Goal: Information Seeking & Learning: Check status

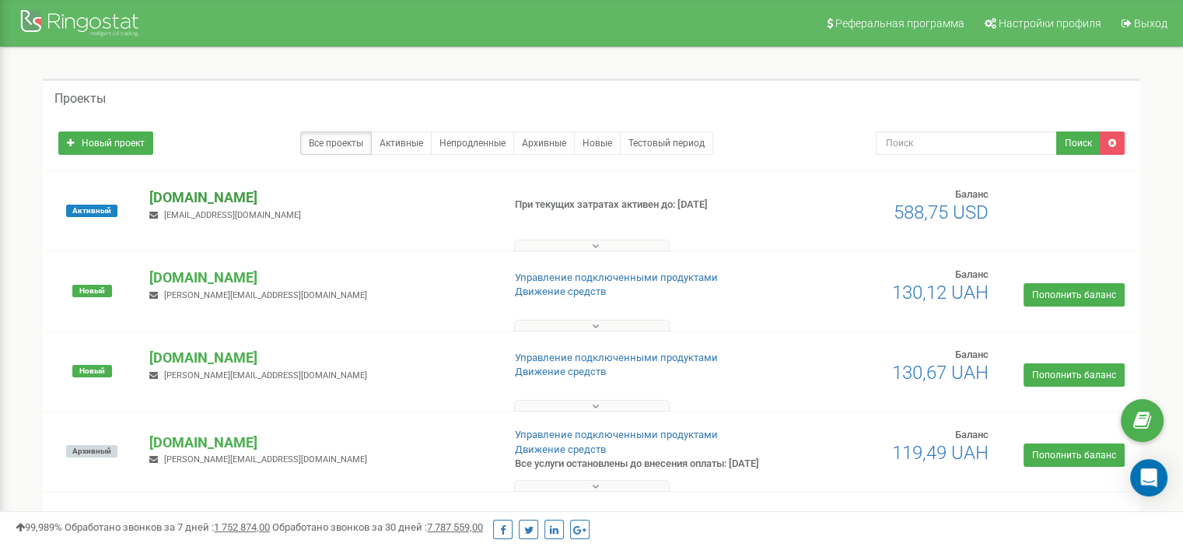
click at [223, 201] on p "[DOMAIN_NAME]" at bounding box center [319, 198] width 340 height 20
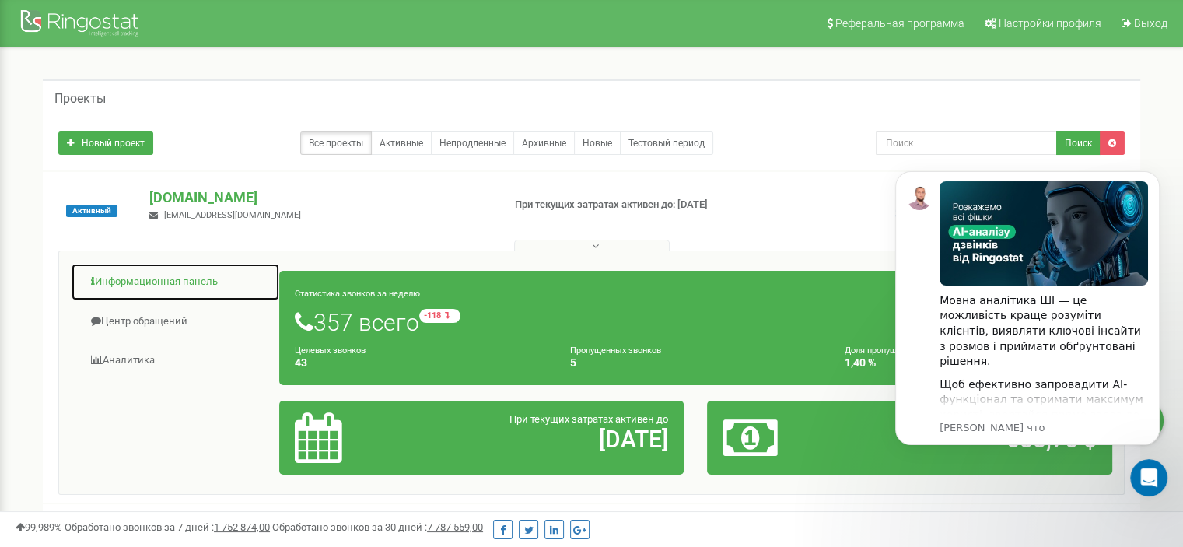
click at [176, 273] on link "Информационная панель" at bounding box center [175, 282] width 209 height 38
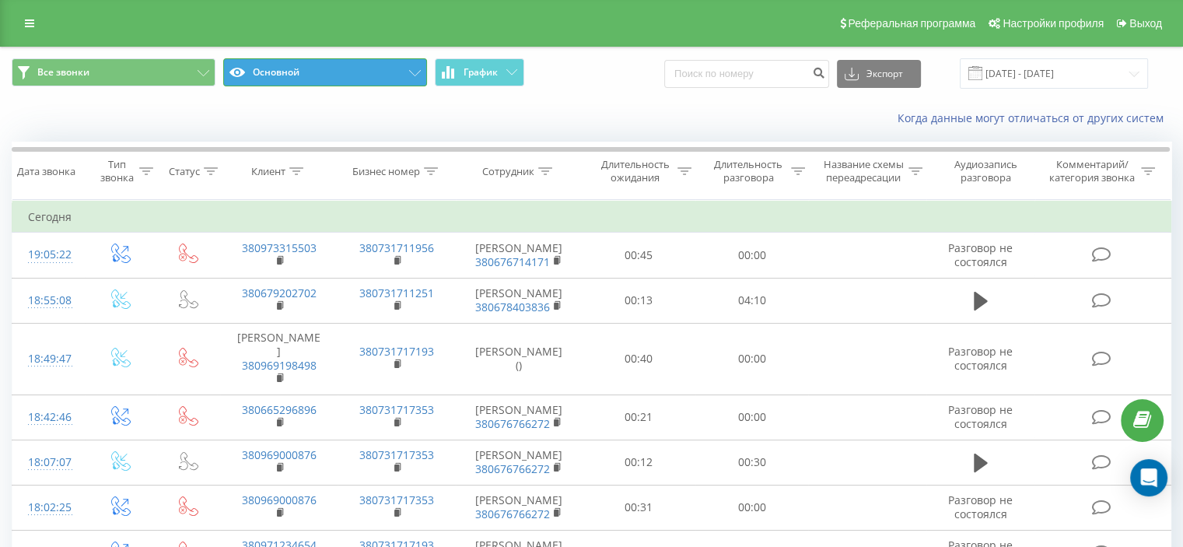
click at [395, 69] on button "Основной" at bounding box center [325, 72] width 204 height 28
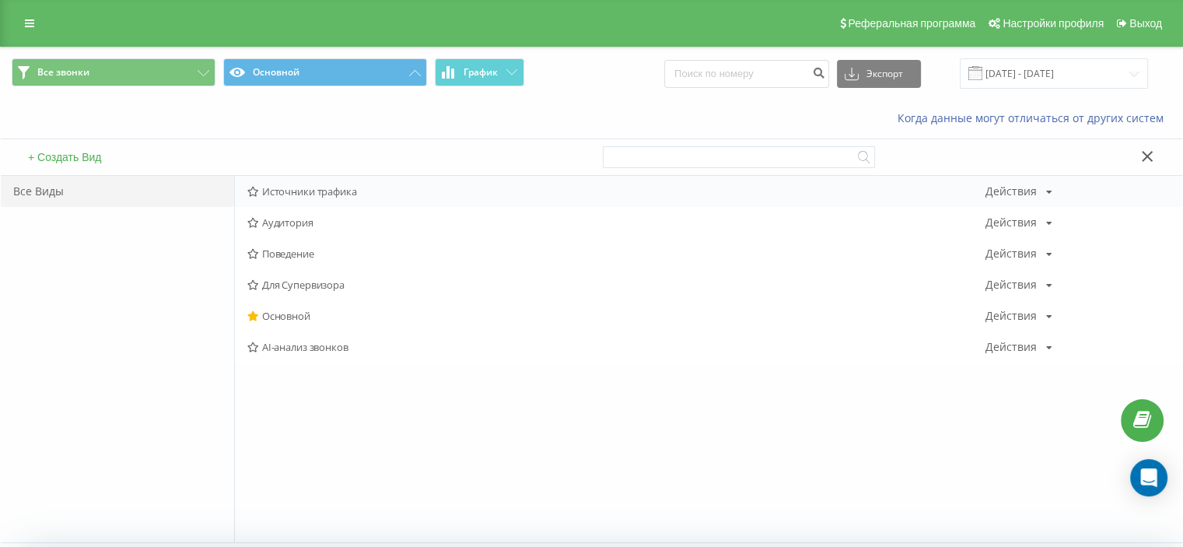
click at [296, 192] on span "Источники трафика" at bounding box center [616, 191] width 738 height 11
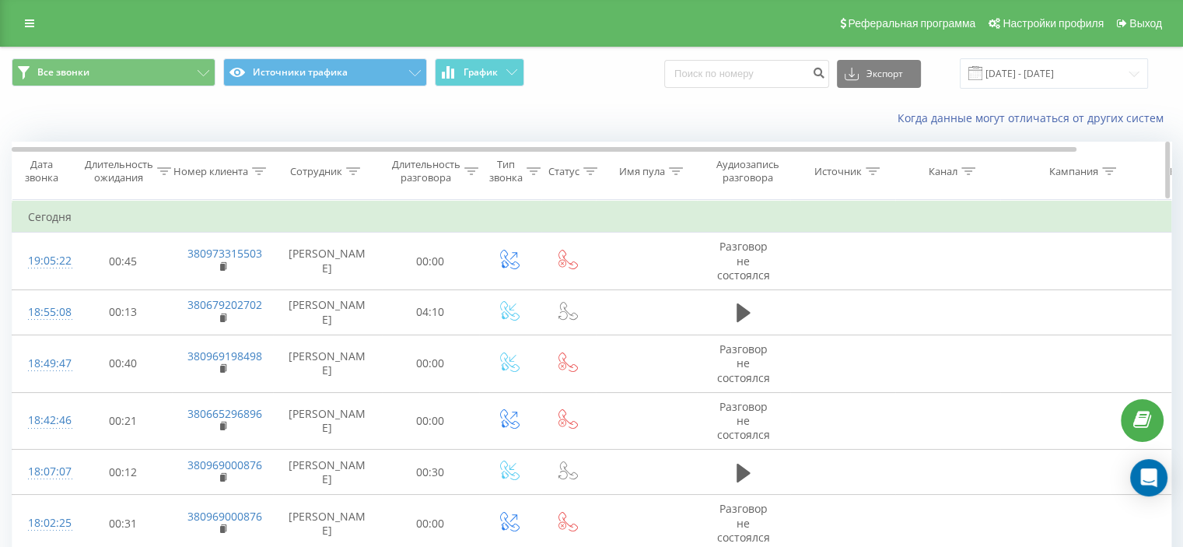
click at [973, 172] on icon at bounding box center [969, 171] width 14 height 8
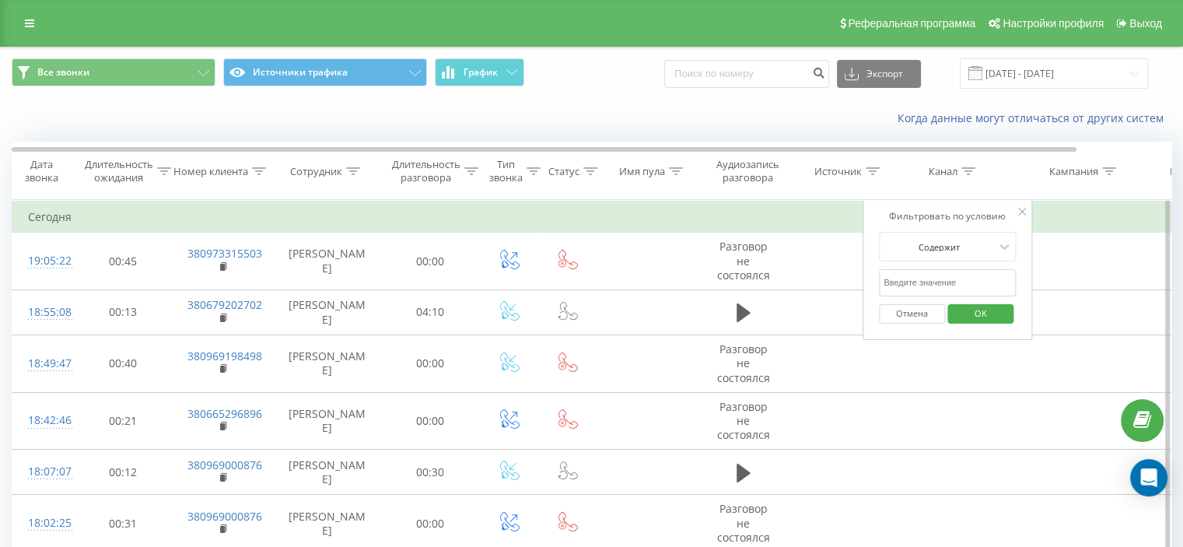
click at [918, 282] on input "text" at bounding box center [947, 282] width 137 height 27
type input "cpc"
click at [980, 309] on span "OK" at bounding box center [981, 313] width 44 height 24
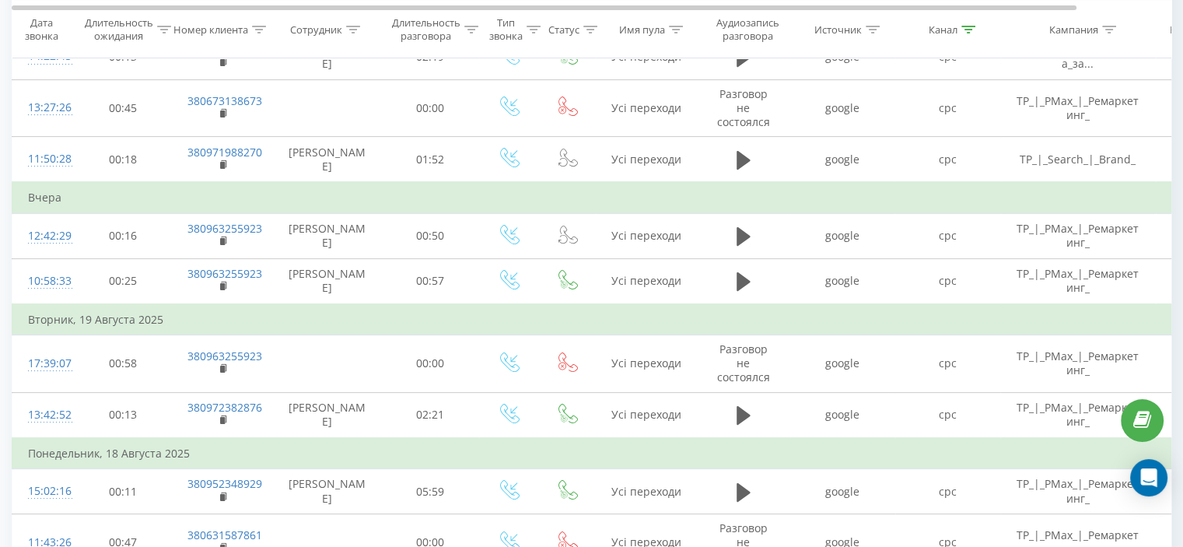
scroll to position [195, 0]
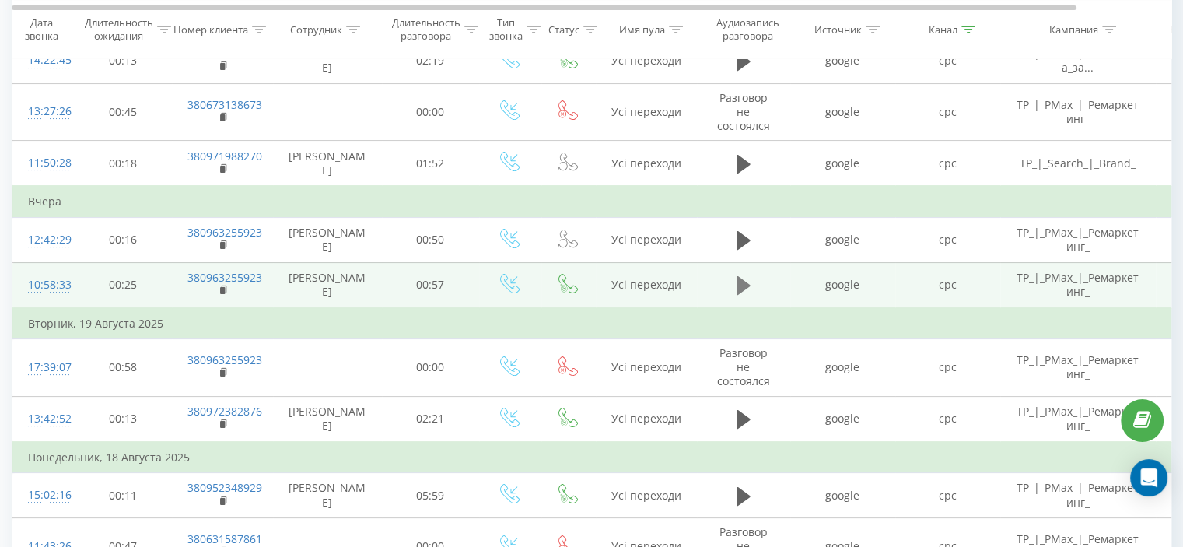
click at [739, 288] on icon at bounding box center [744, 285] width 14 height 19
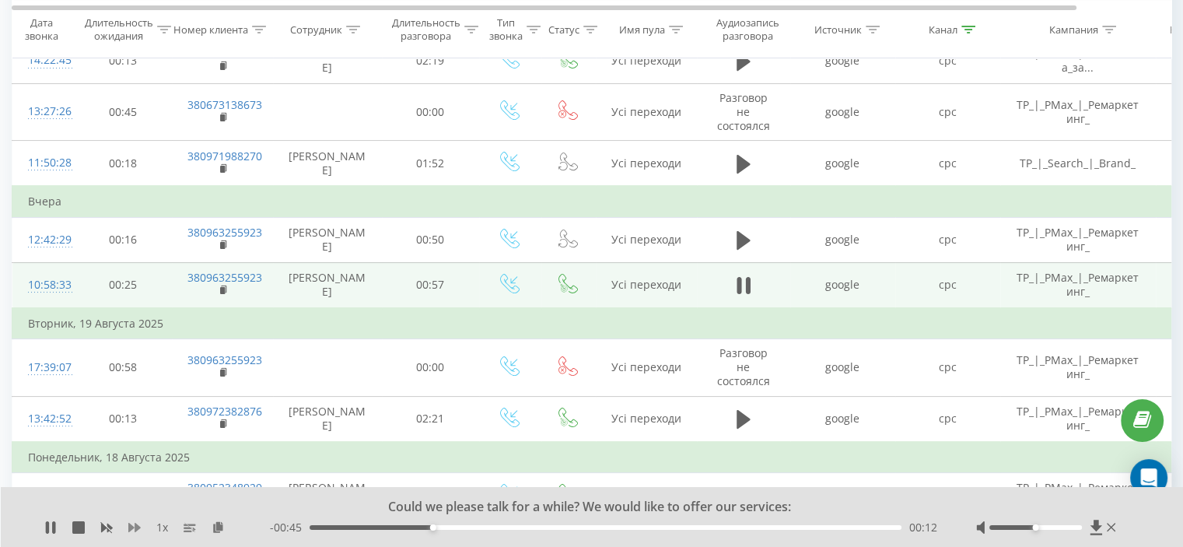
click at [134, 525] on icon at bounding box center [134, 527] width 12 height 12
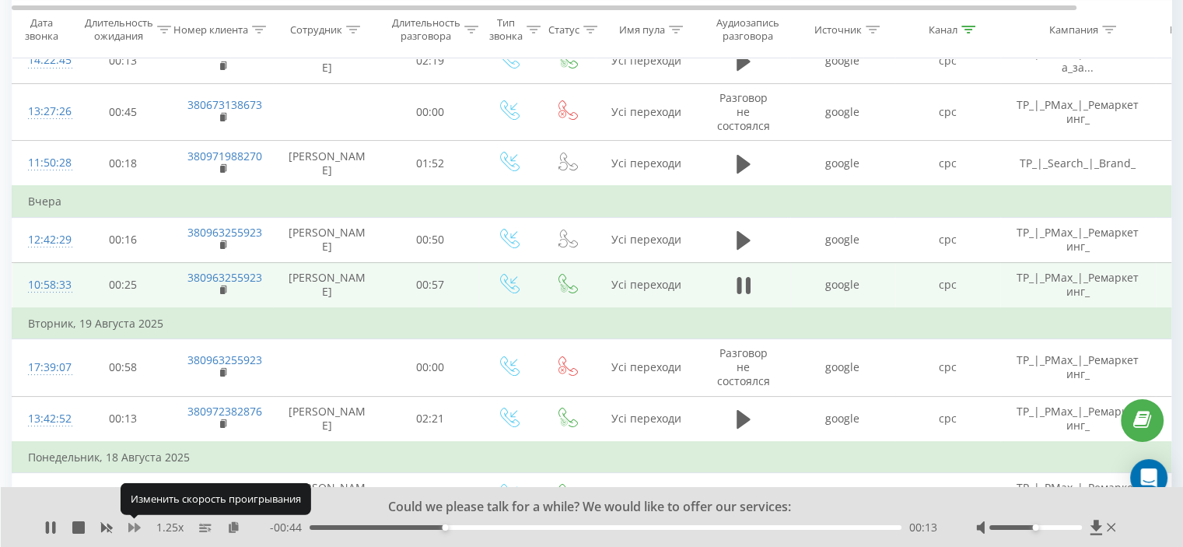
click at [134, 525] on icon at bounding box center [134, 527] width 12 height 12
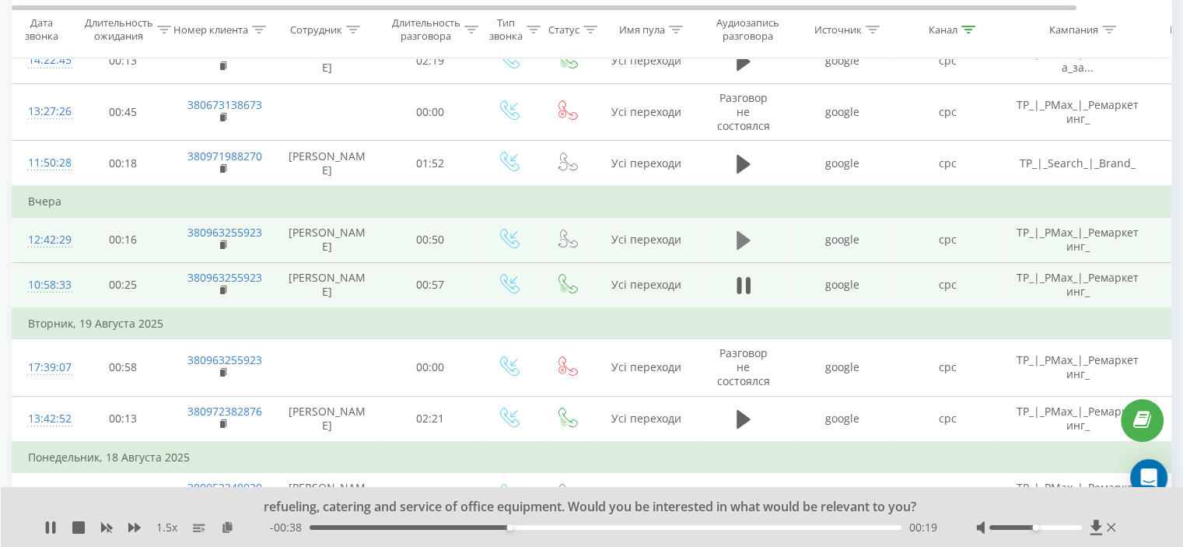
click at [738, 242] on icon at bounding box center [744, 240] width 14 height 19
click at [744, 245] on icon at bounding box center [744, 241] width 14 height 22
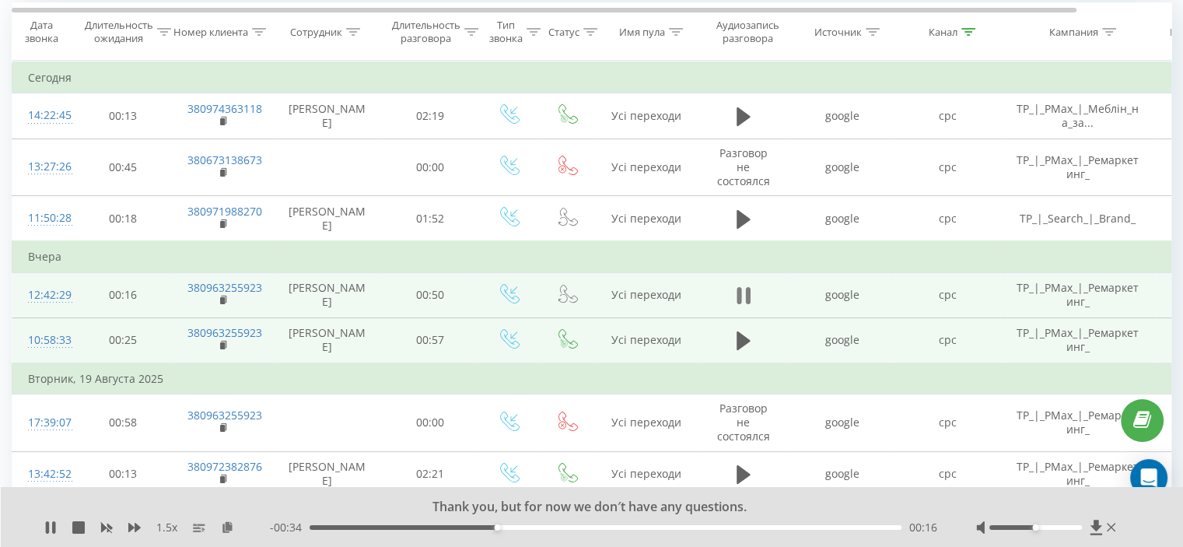
click at [742, 294] on icon at bounding box center [744, 296] width 14 height 22
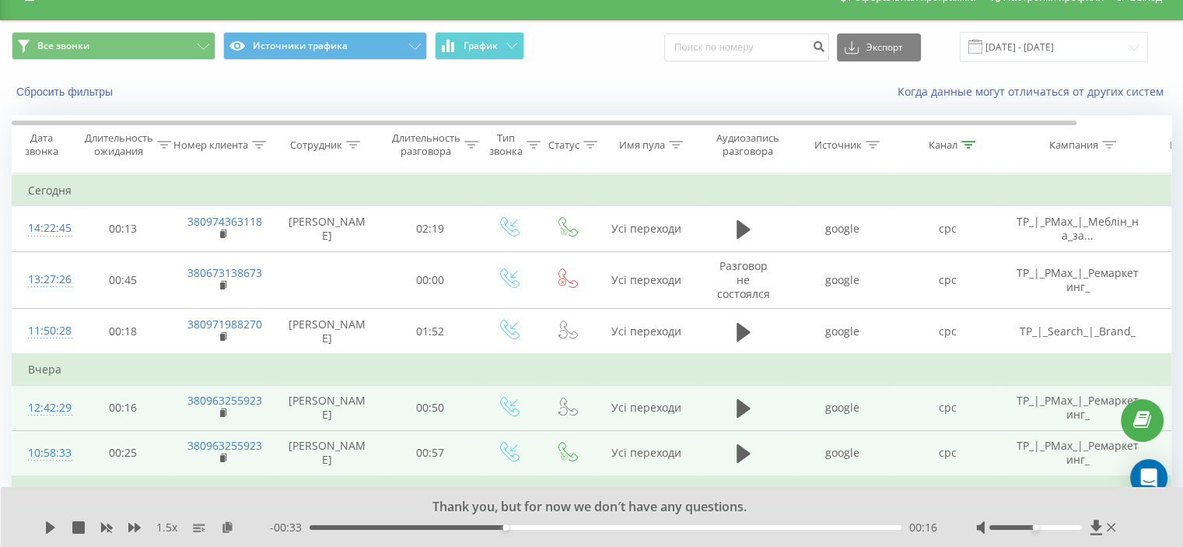
scroll to position [27, 0]
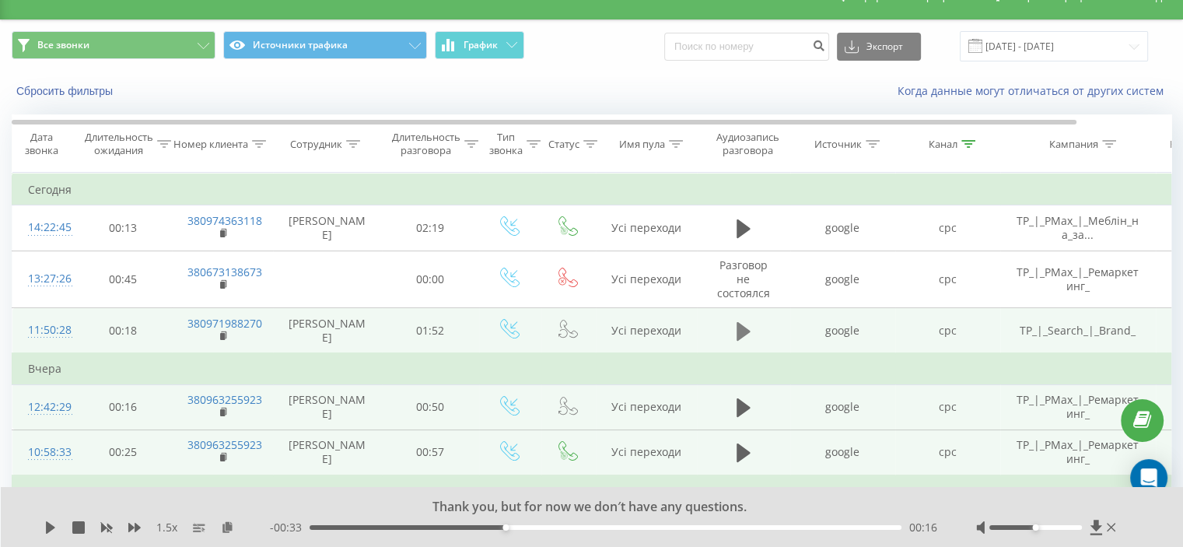
click at [738, 323] on icon at bounding box center [744, 330] width 14 height 19
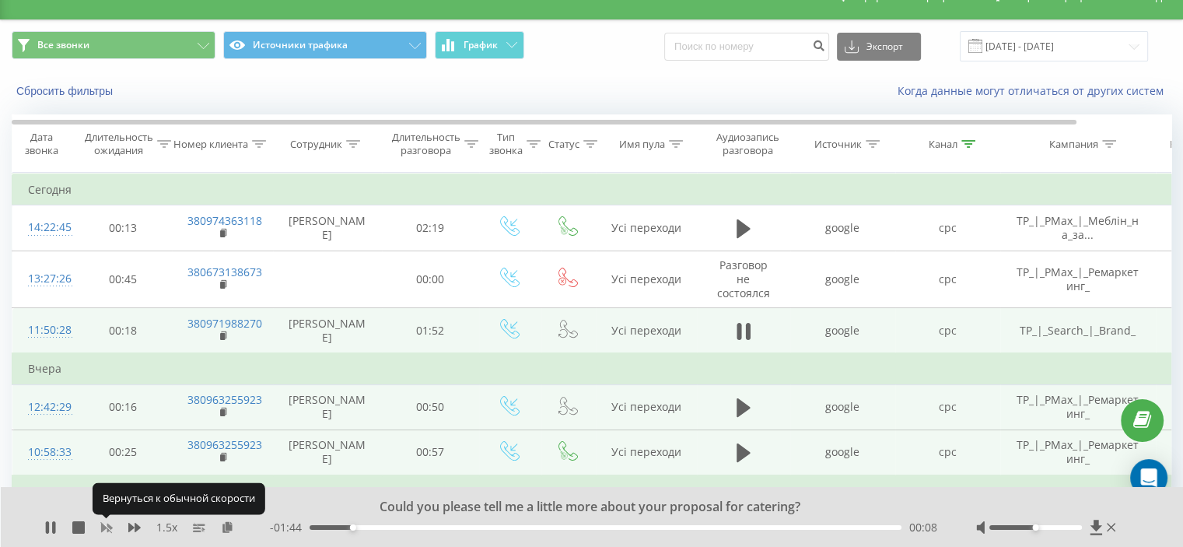
click at [106, 528] on icon at bounding box center [106, 527] width 12 height 12
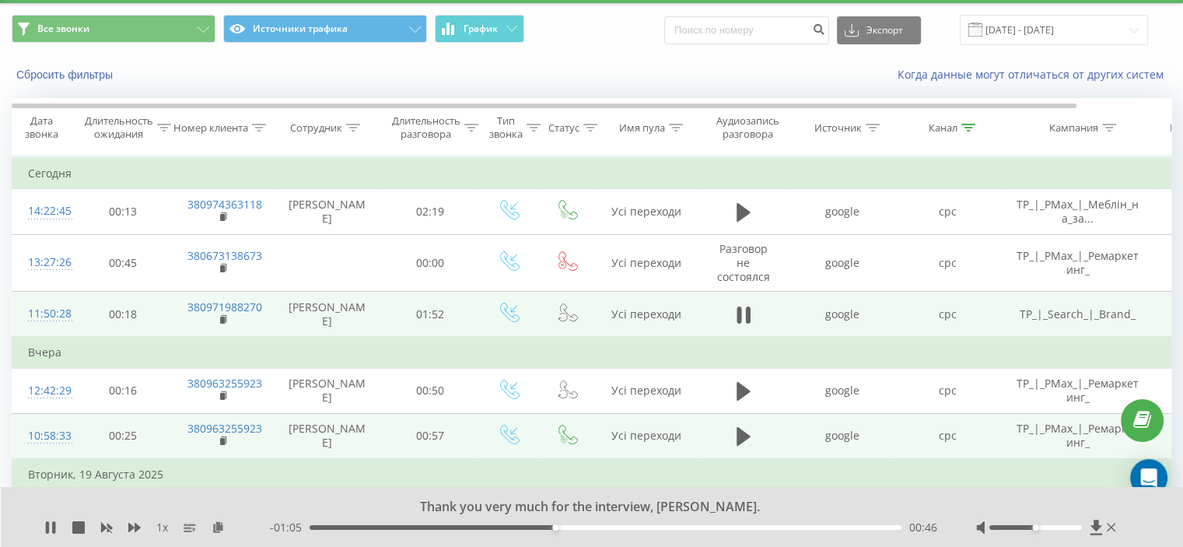
scroll to position [39, 0]
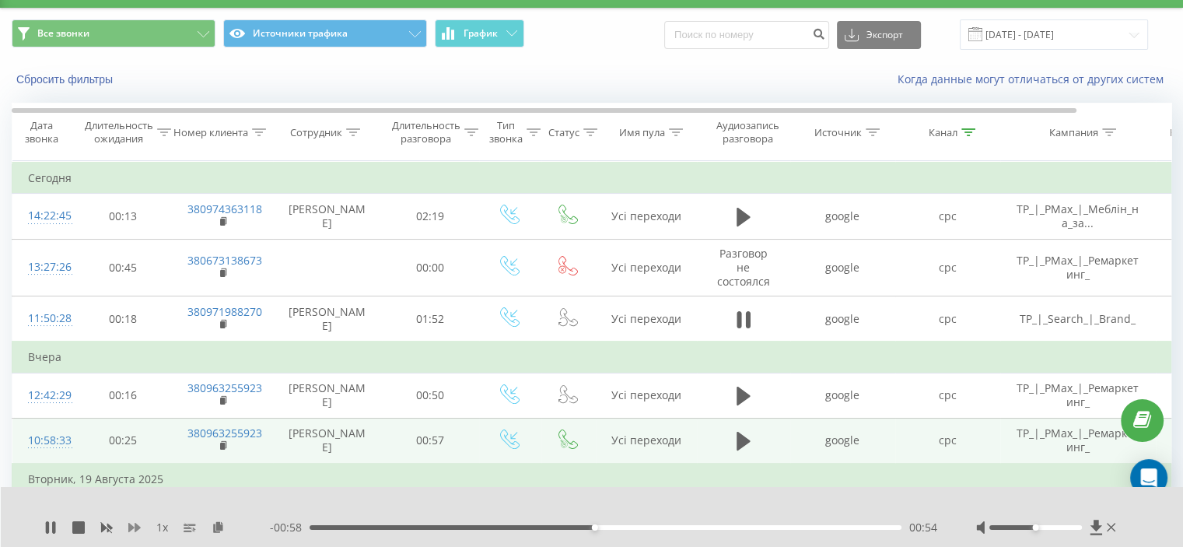
click at [134, 532] on icon at bounding box center [134, 527] width 12 height 12
click at [102, 528] on icon at bounding box center [107, 528] width 12 height 9
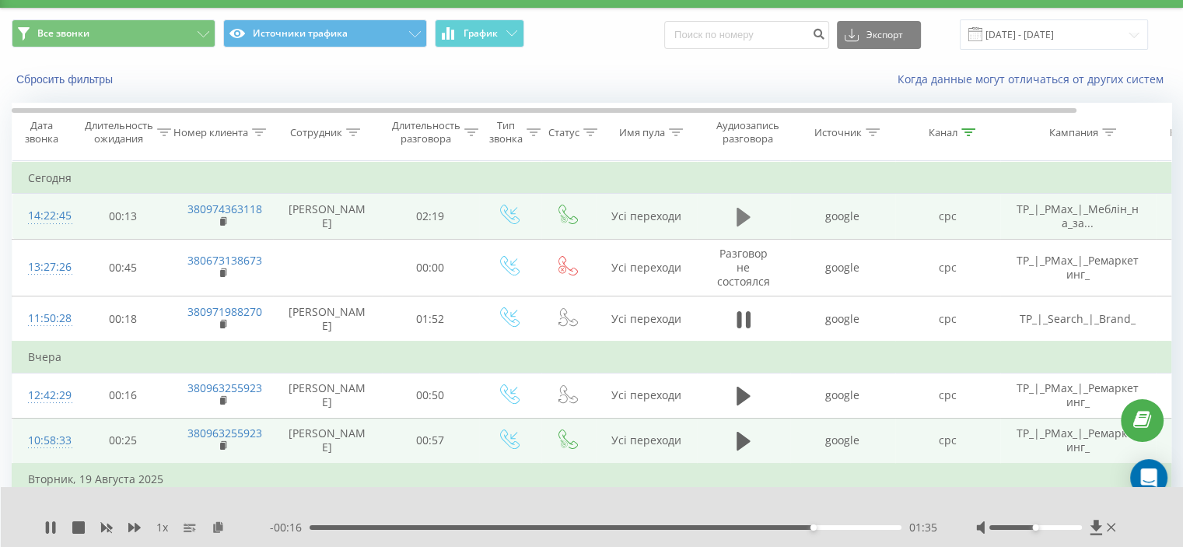
click at [744, 220] on icon at bounding box center [744, 217] width 14 height 22
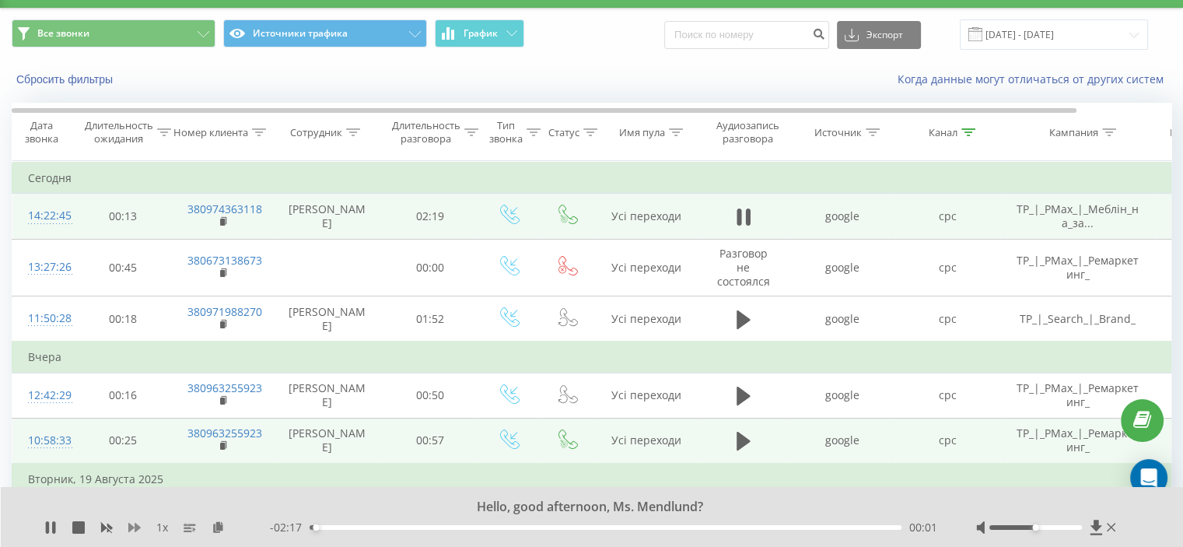
click at [129, 525] on icon at bounding box center [134, 527] width 12 height 9
click at [104, 525] on rect at bounding box center [107, 527] width 7 height 6
click at [100, 528] on div "1 x" at bounding box center [157, 528] width 226 height 16
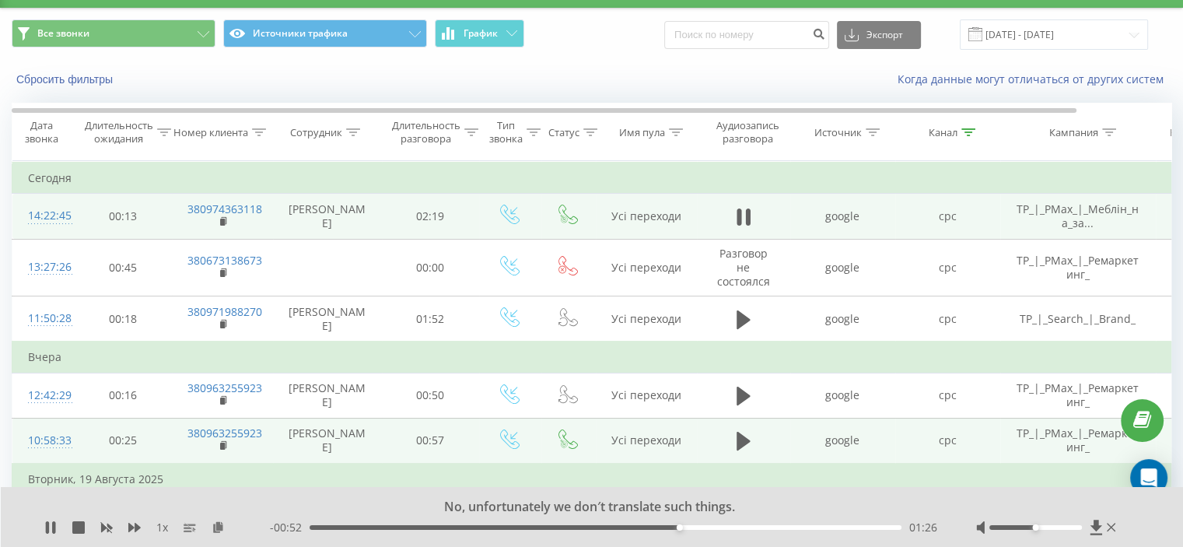
click at [59, 522] on div "1 x" at bounding box center [157, 528] width 226 height 16
click at [39, 526] on div "No, unfortunately we don′t translate such things. 1 x - 00:51 01:27 01:27" at bounding box center [592, 517] width 1183 height 60
click at [53, 526] on icon at bounding box center [53, 527] width 3 height 12
